Goal: Information Seeking & Learning: Learn about a topic

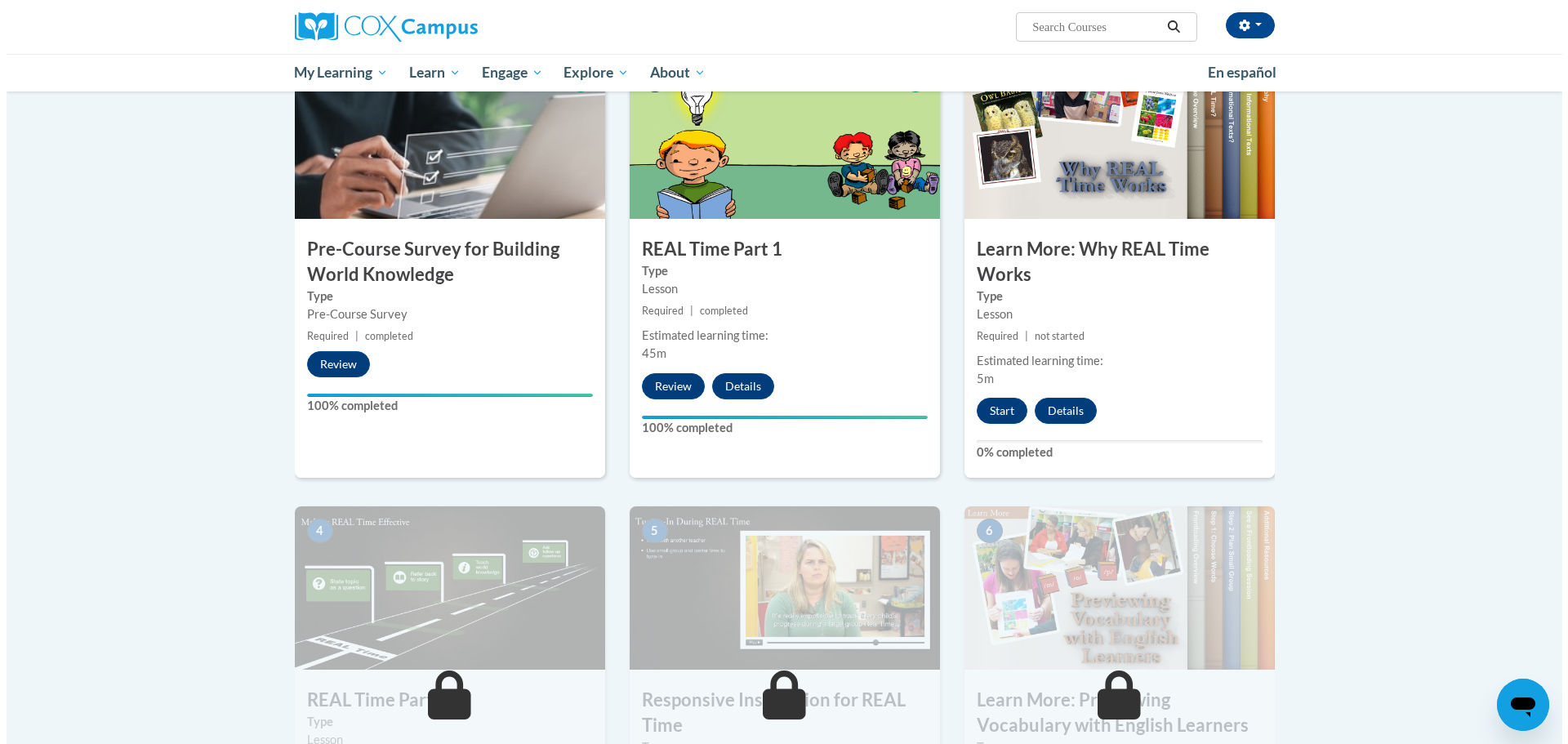
scroll to position [409, 0]
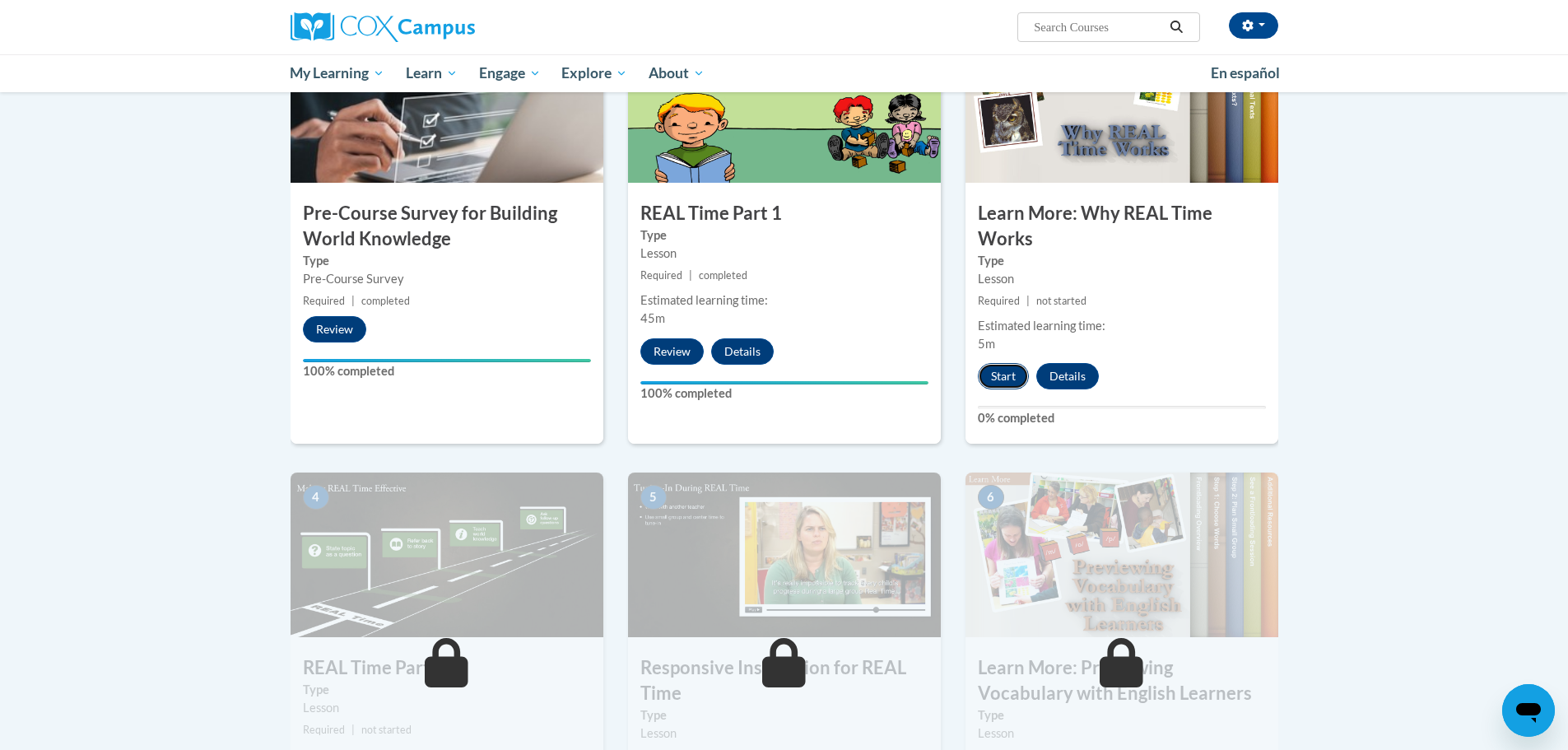
click at [1013, 371] on button "Start" at bounding box center [1004, 376] width 51 height 27
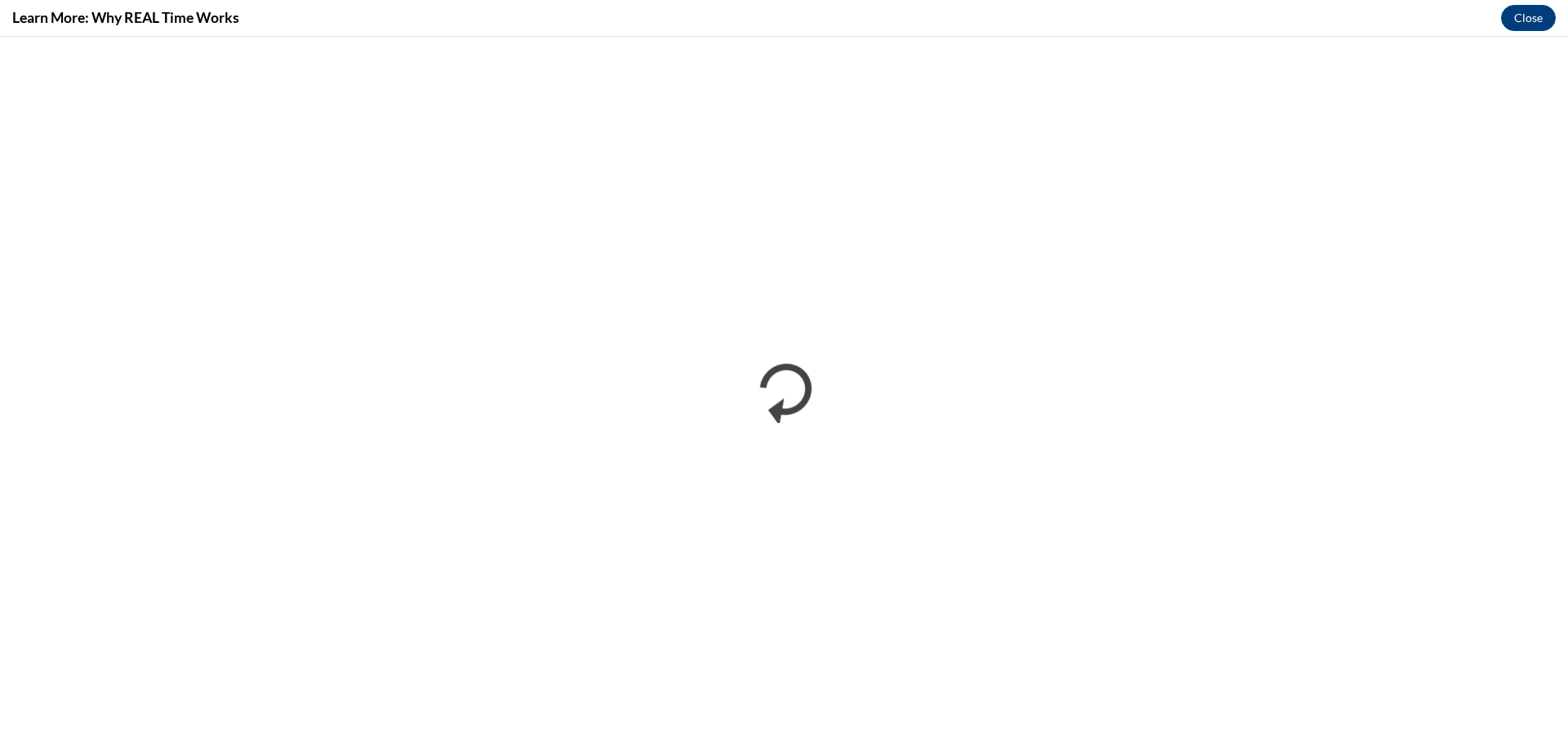
scroll to position [0, 0]
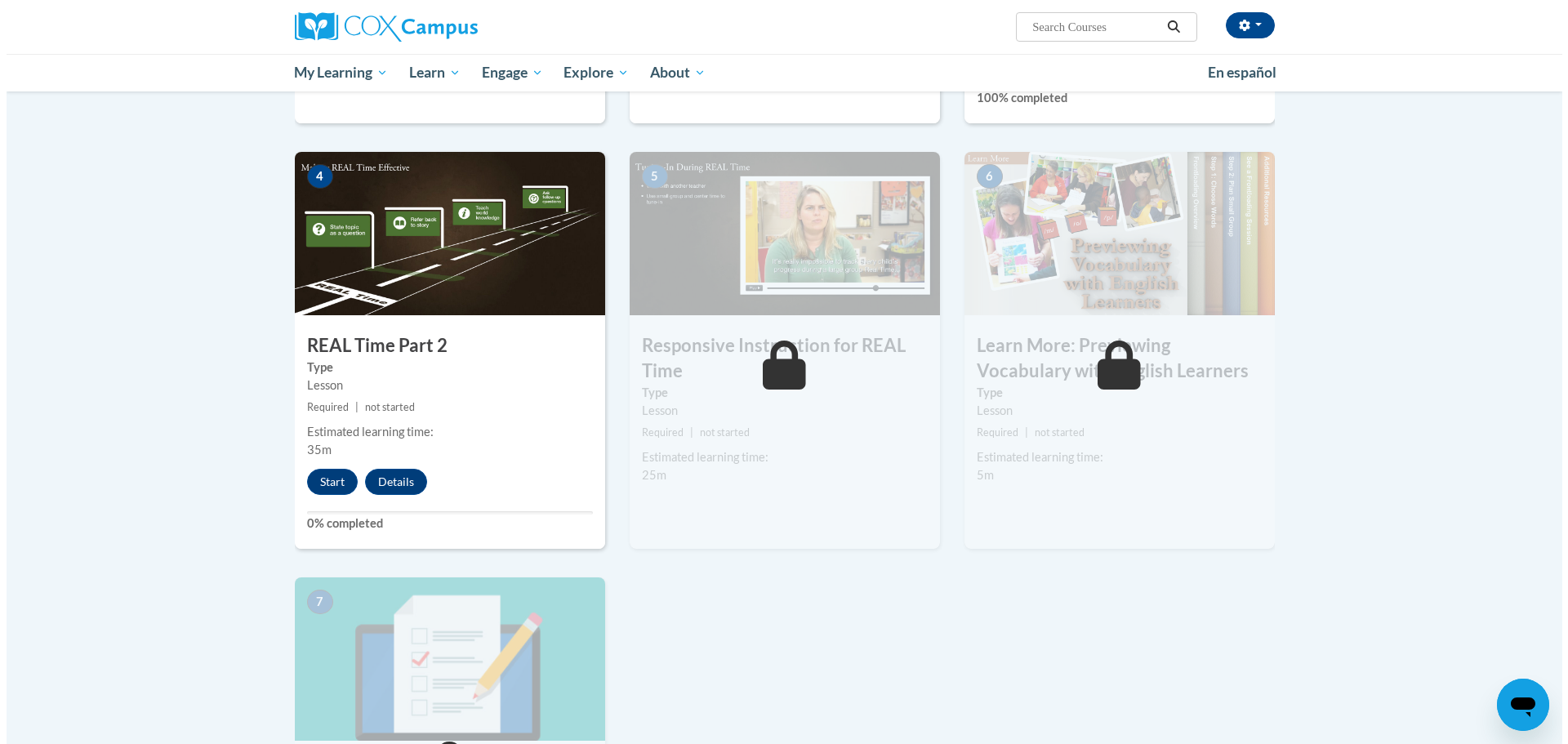
scroll to position [735, 0]
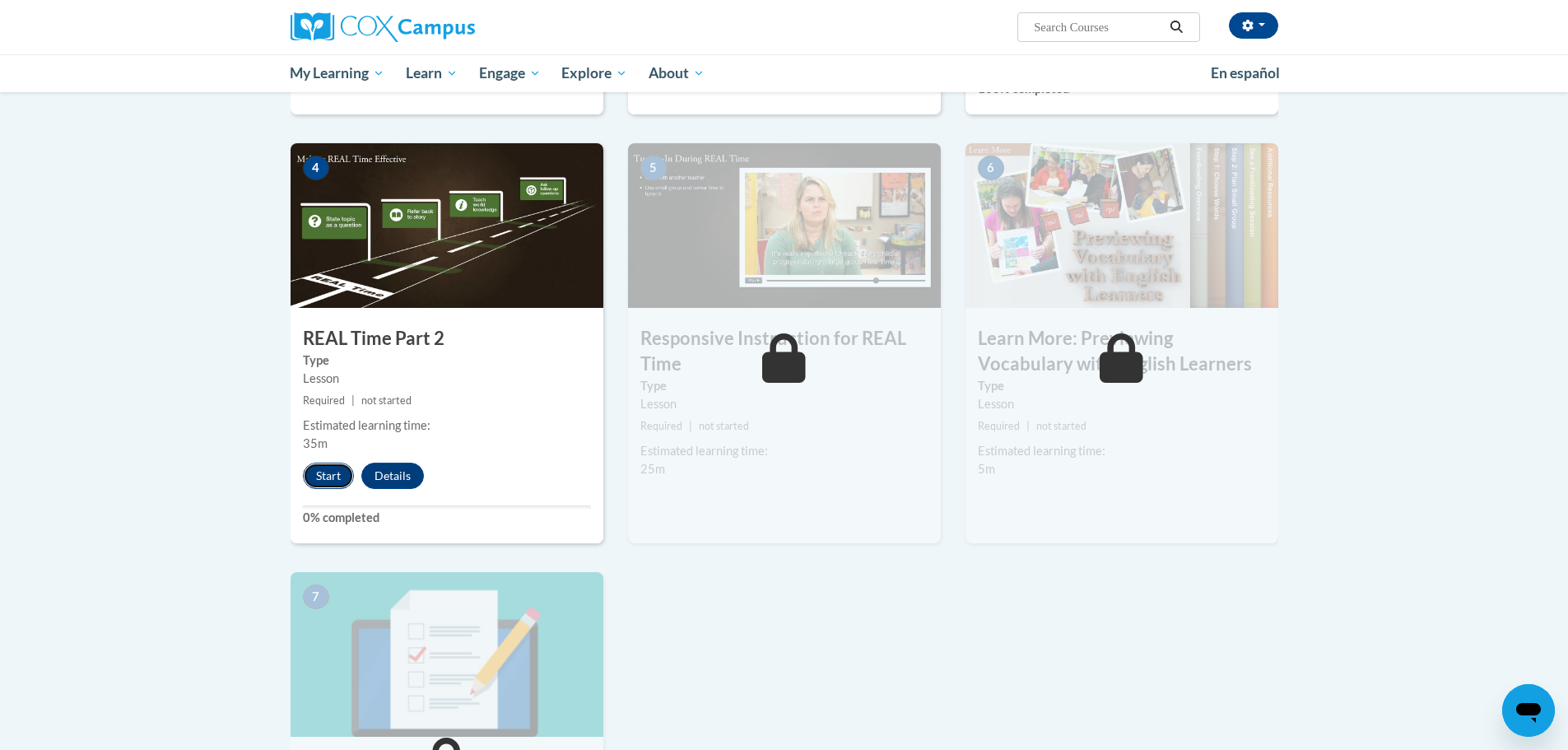
click at [329, 482] on button "Start" at bounding box center [329, 475] width 51 height 27
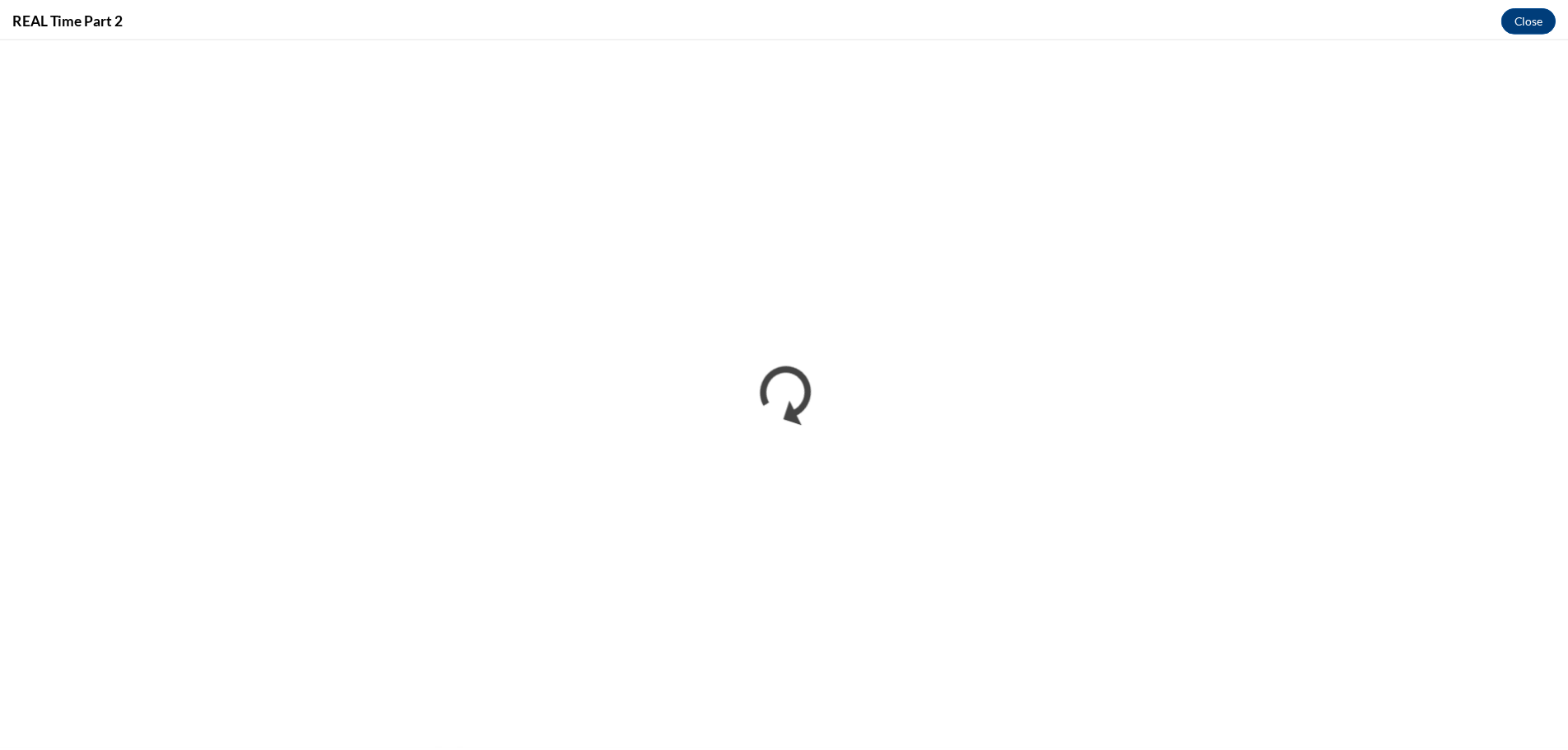
scroll to position [0, 0]
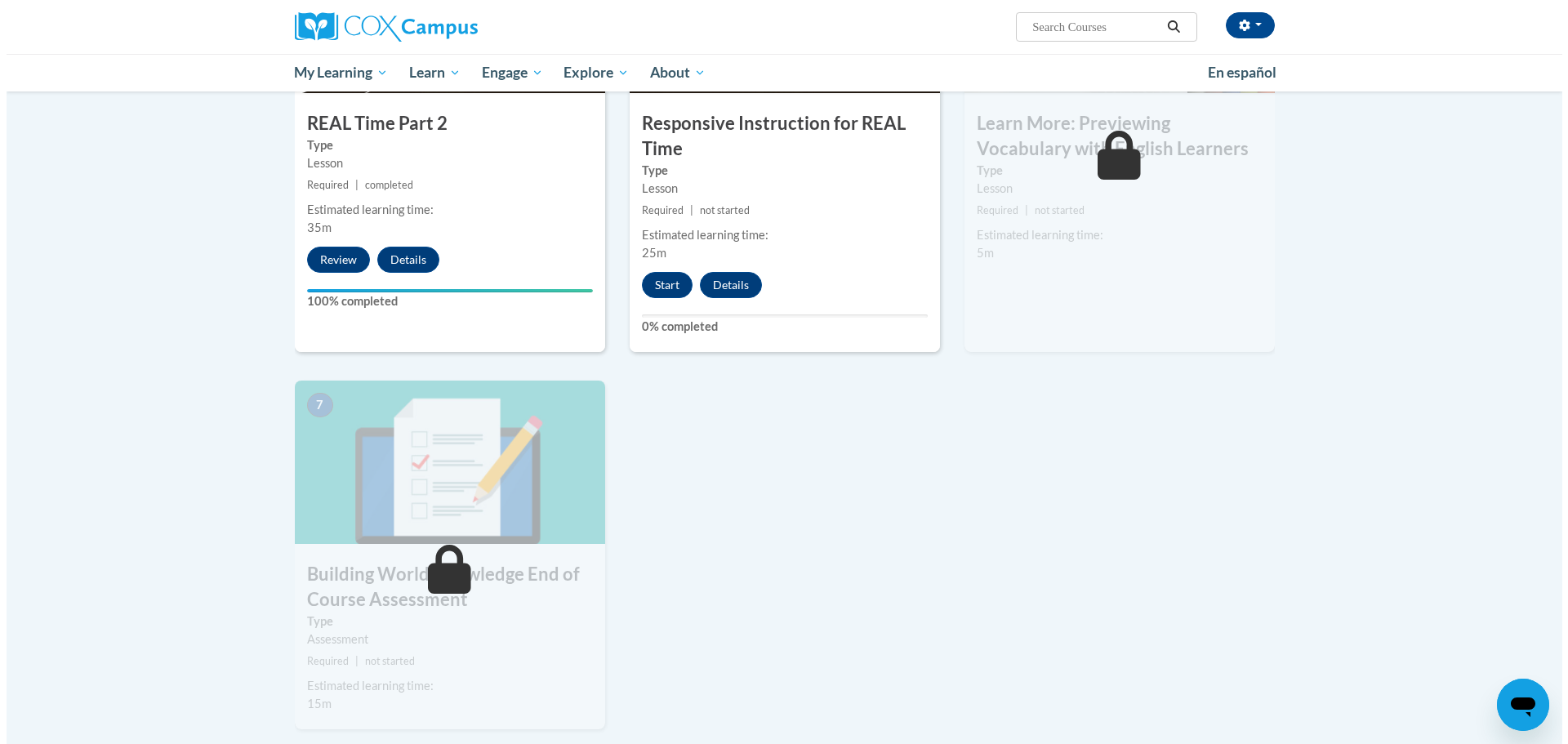
scroll to position [898, 0]
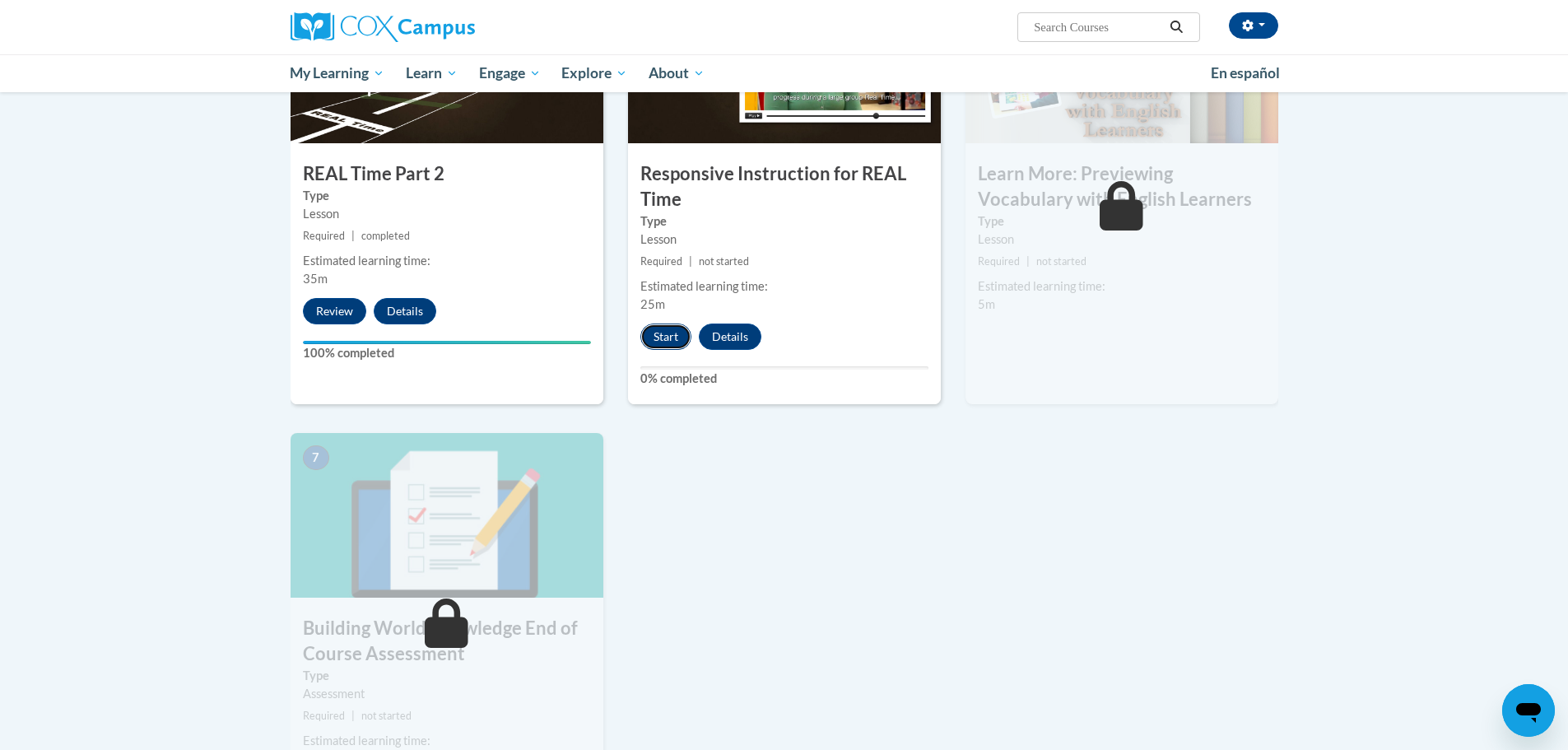
click at [665, 339] on button "Start" at bounding box center [666, 337] width 51 height 27
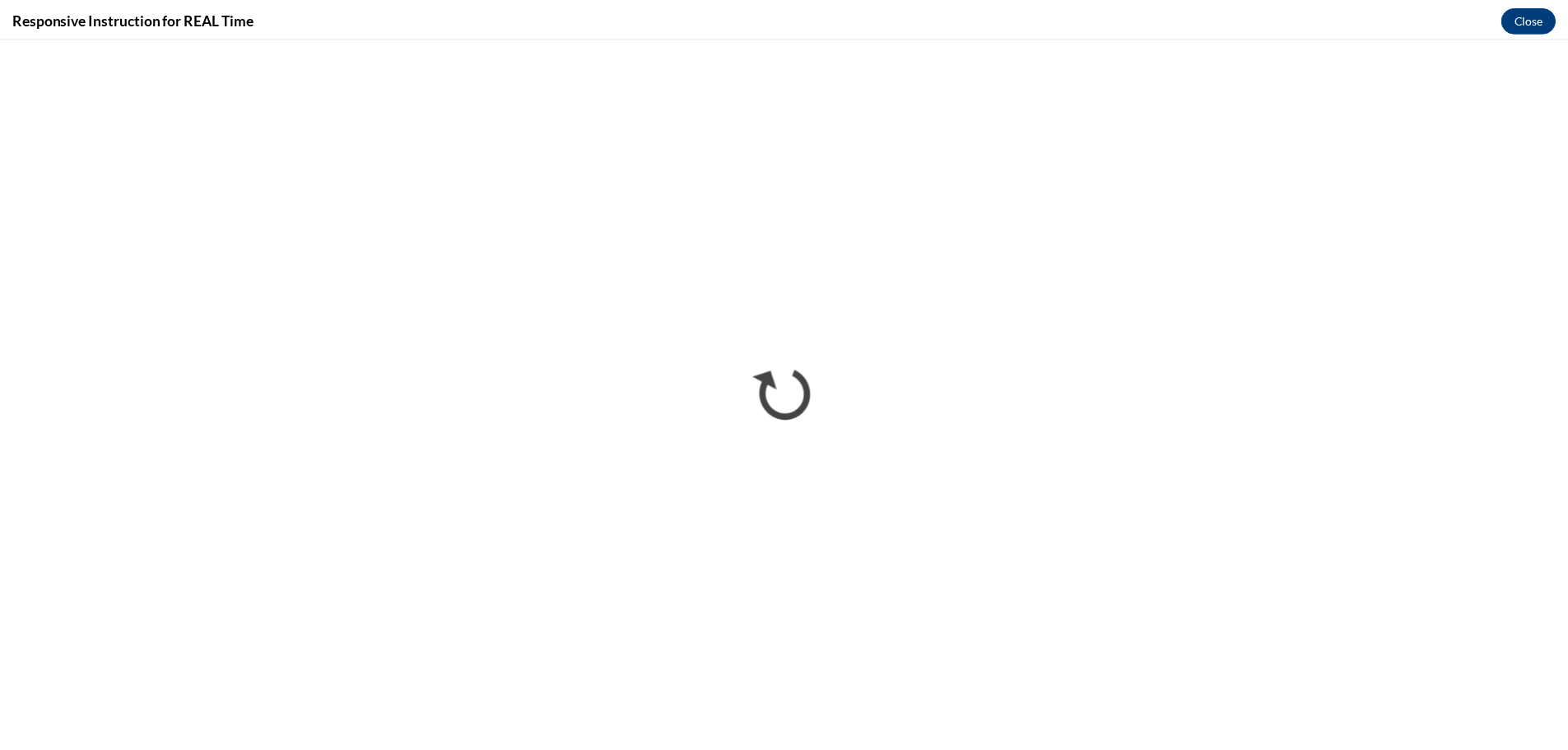
scroll to position [0, 0]
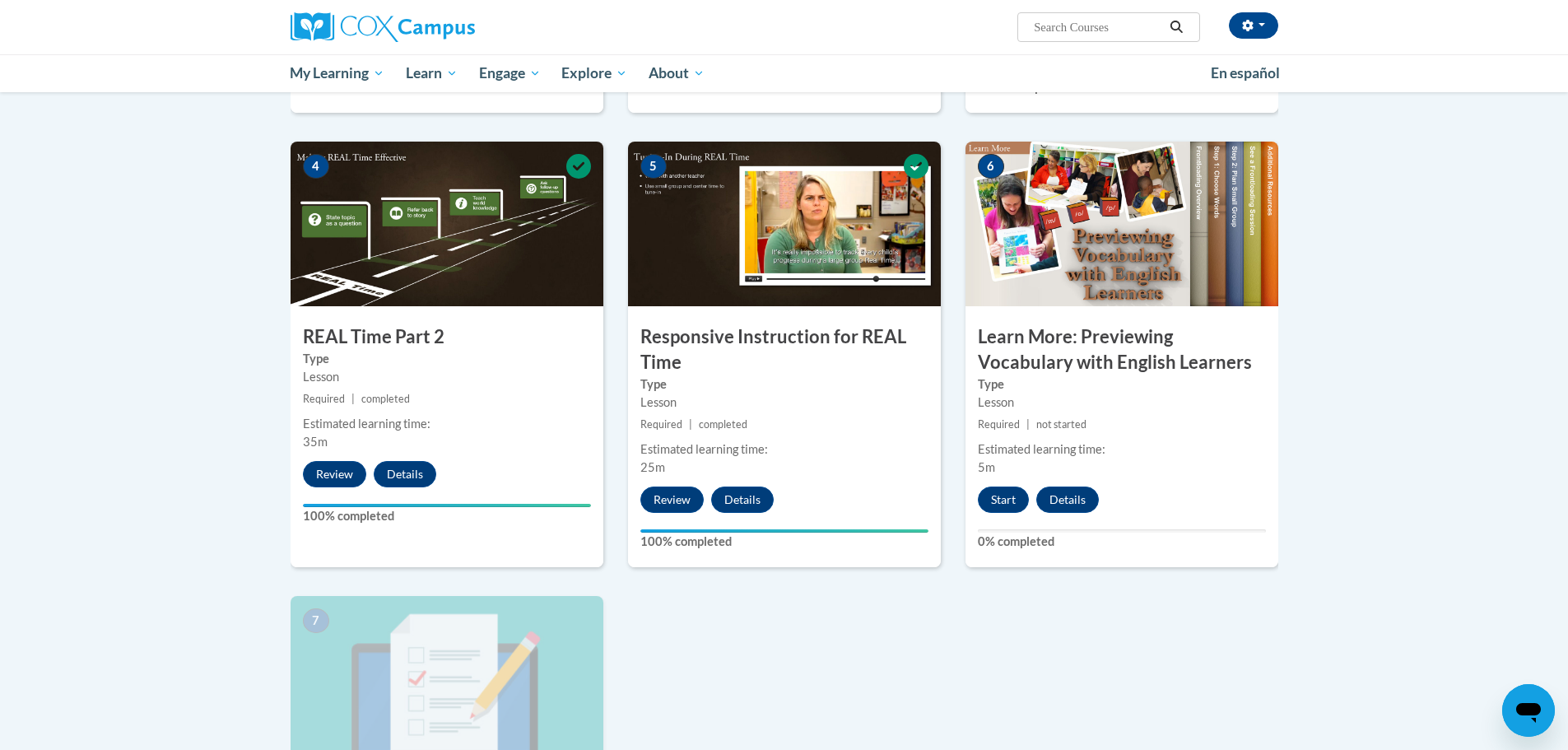
scroll to position [715, 0]
